Goal: Book appointment/travel/reservation

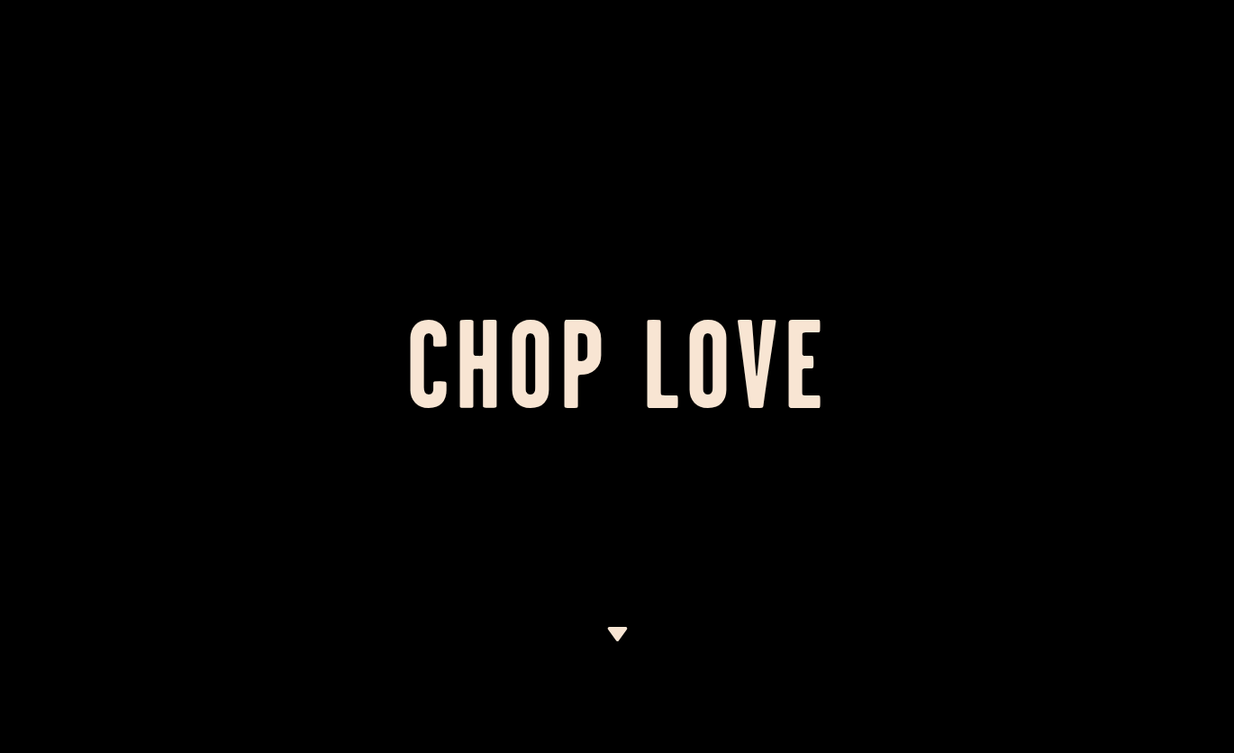
click at [621, 641] on img at bounding box center [617, 634] width 23 height 14
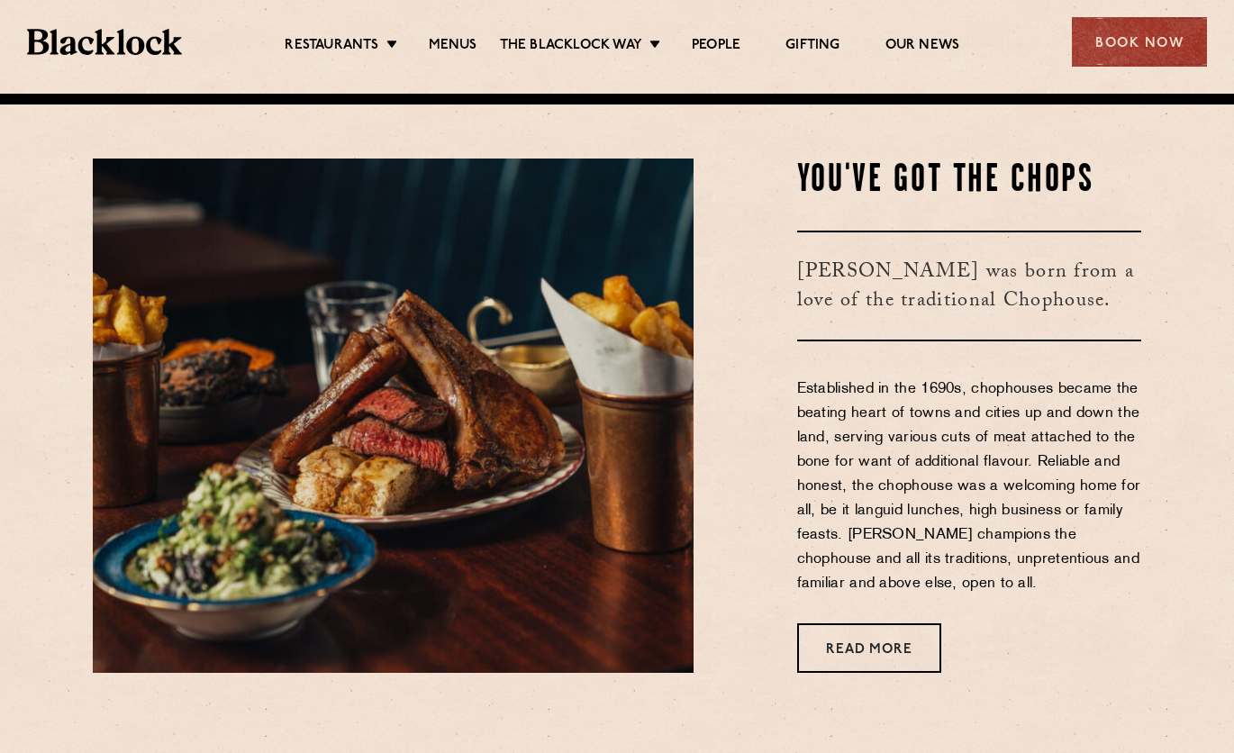
scroll to position [660, 0]
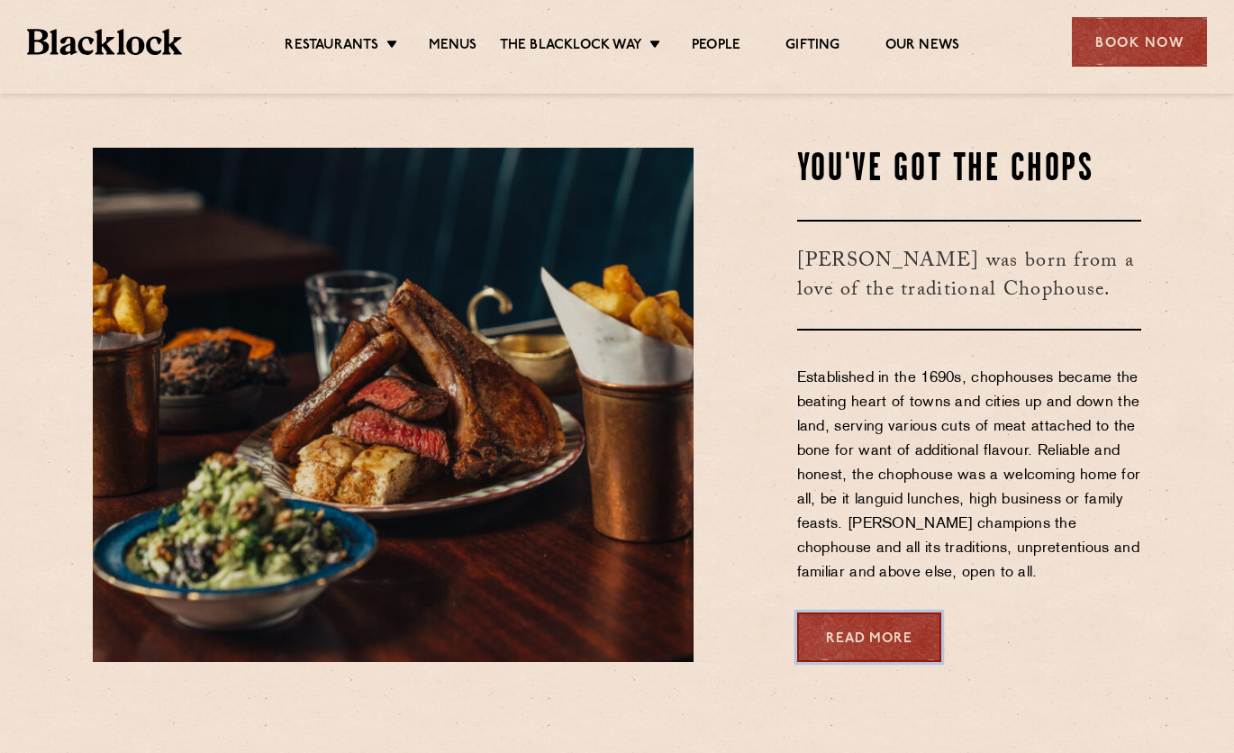
click at [877, 656] on link "Read More" at bounding box center [869, 638] width 144 height 50
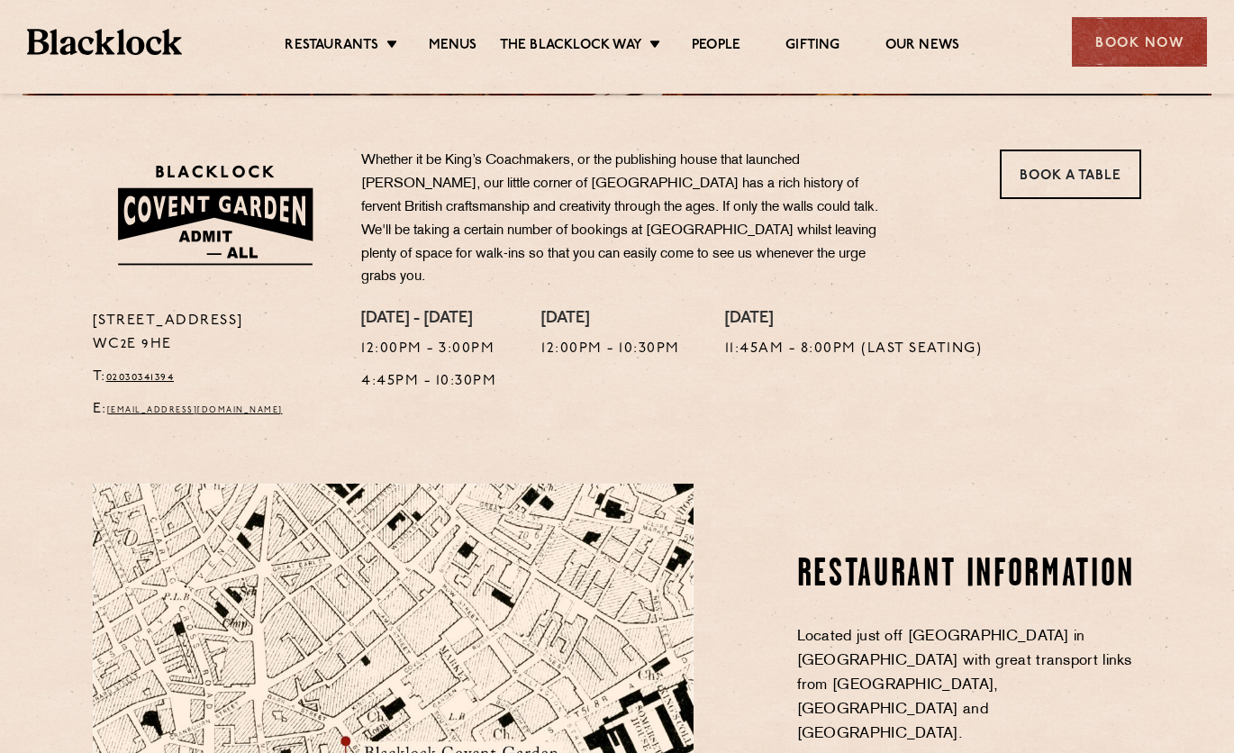
scroll to position [541, 0]
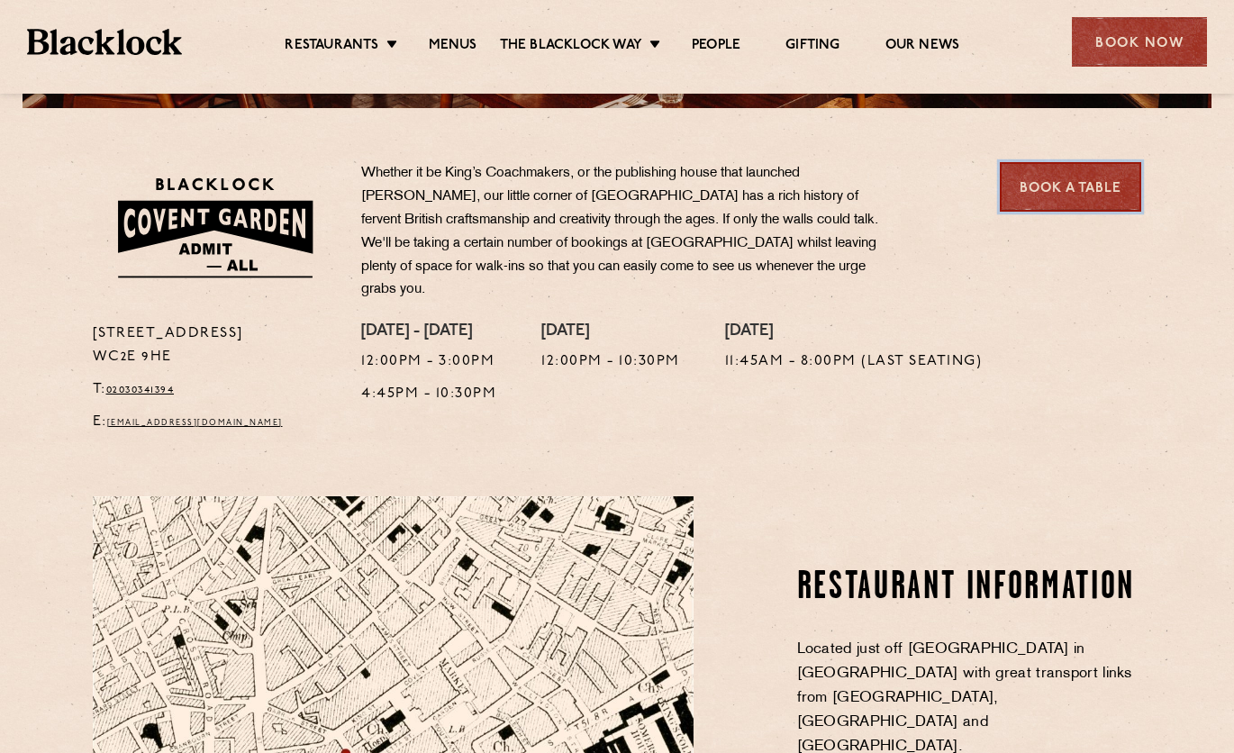
click at [1078, 195] on link "Book a Table" at bounding box center [1070, 187] width 141 height 50
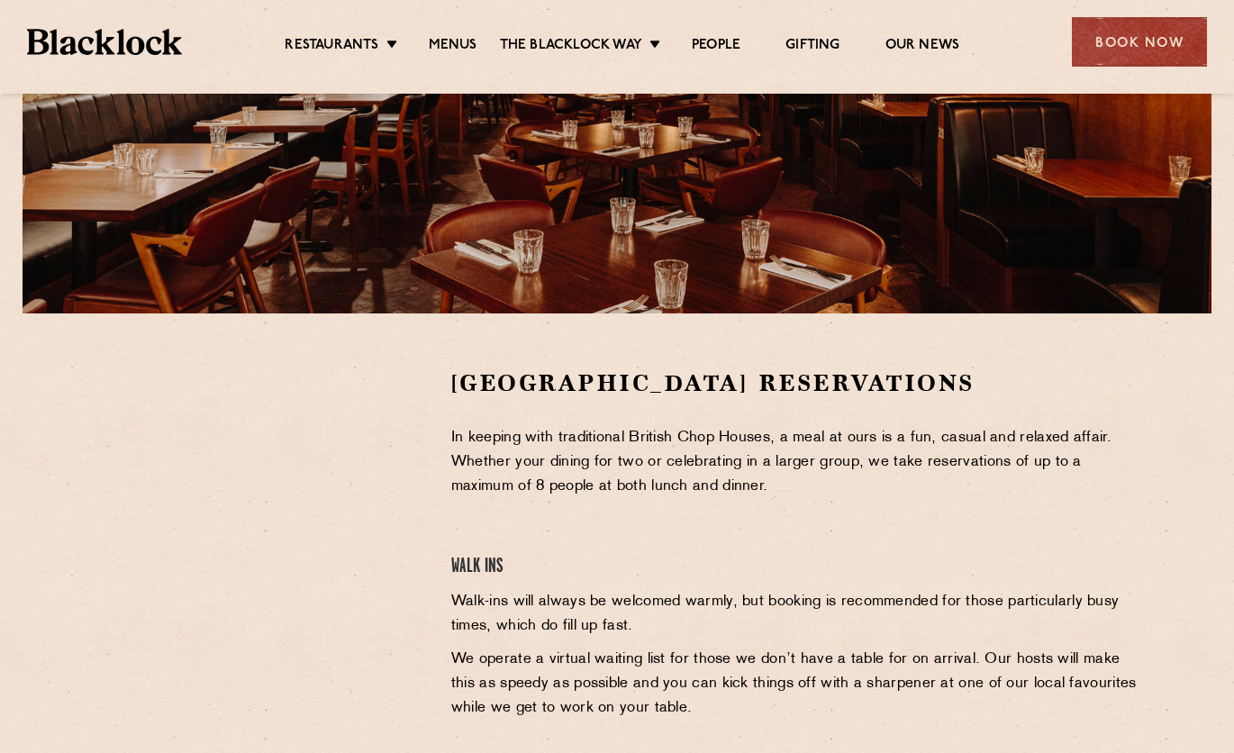
scroll to position [450, 0]
